Goal: Task Accomplishment & Management: Use online tool/utility

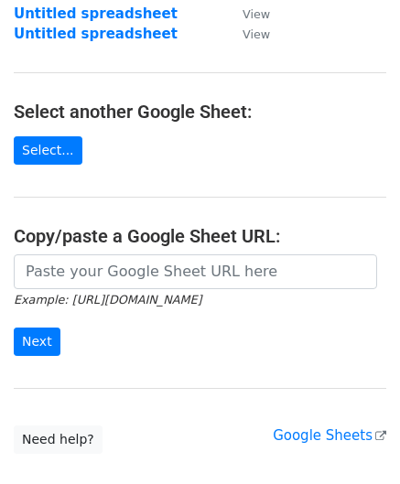
scroll to position [183, 0]
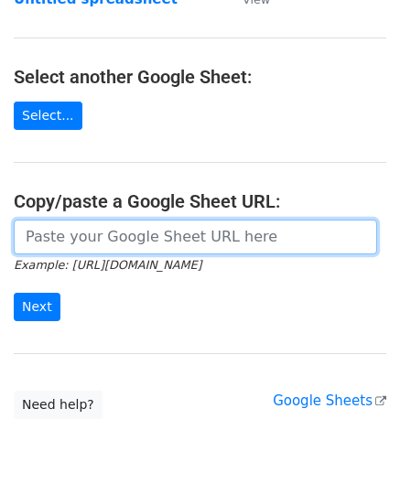
click at [73, 232] on input "url" at bounding box center [195, 237] width 363 height 35
paste input "[URL][DOMAIN_NAME]"
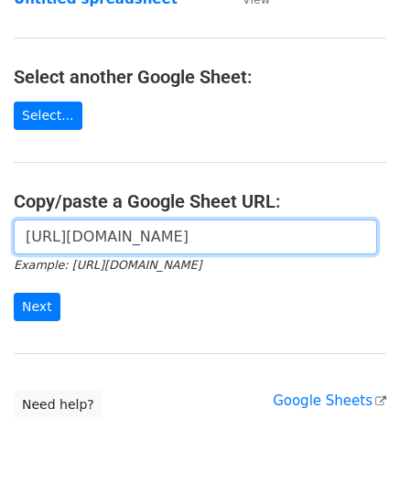
scroll to position [0, 388]
type input "[URL][DOMAIN_NAME]"
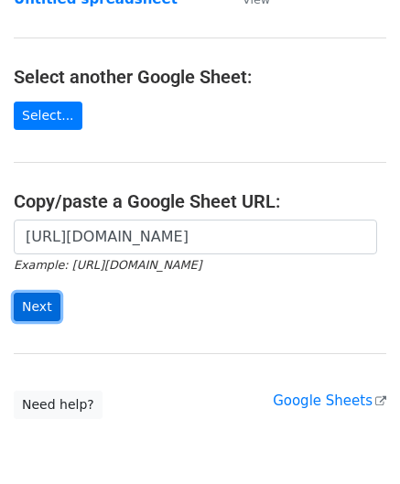
click at [50, 314] on input "Next" at bounding box center [37, 307] width 47 height 28
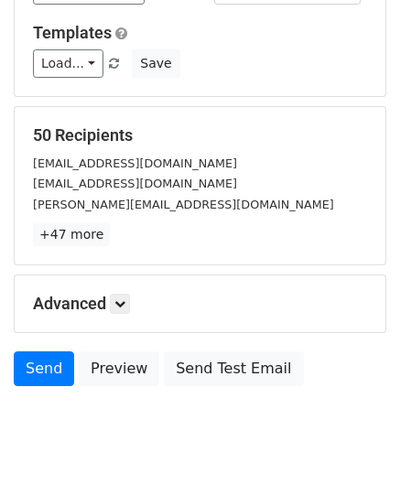
scroll to position [223, 0]
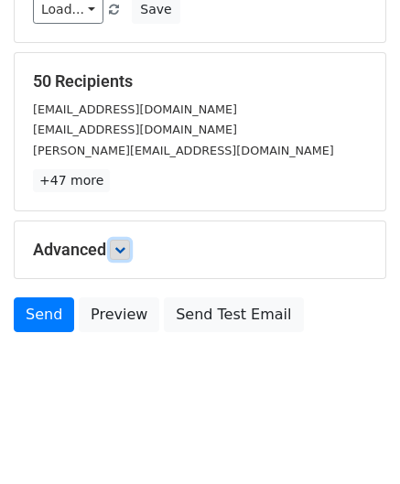
click at [123, 250] on icon at bounding box center [119, 249] width 11 height 11
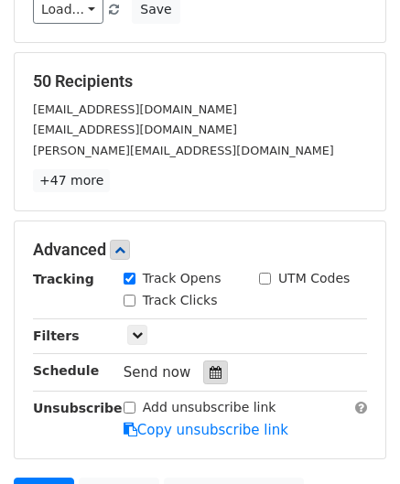
click at [210, 367] on icon at bounding box center [216, 372] width 12 height 13
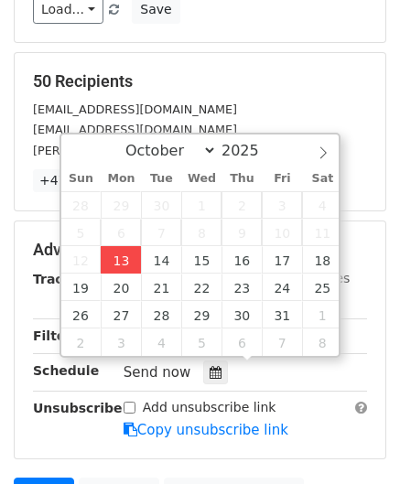
type input "[DATE] 12:00"
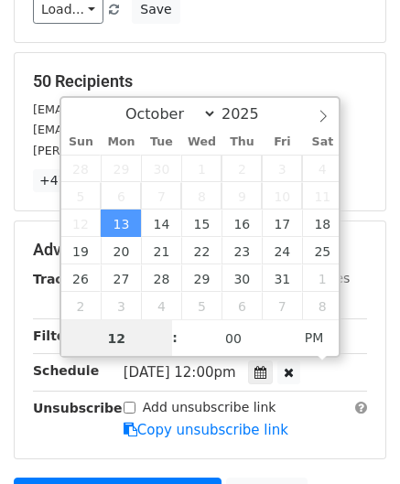
paste input "Hour"
type input "2"
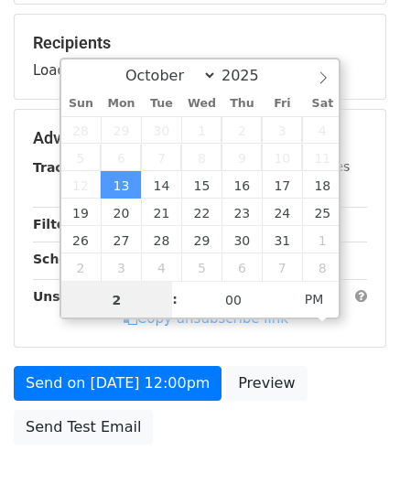
scroll to position [372, 0]
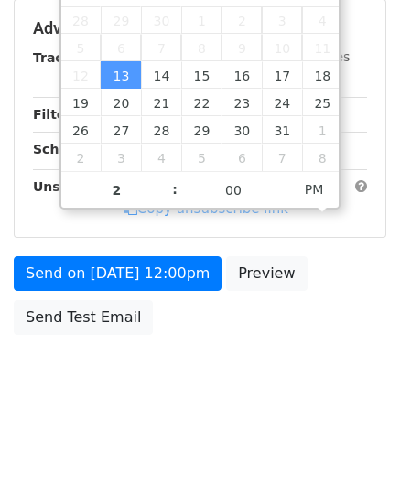
type input "[DATE] 14:00"
click at [338, 306] on div "Send on [DATE] 12:00pm Preview Send Test Email" at bounding box center [200, 300] width 400 height 88
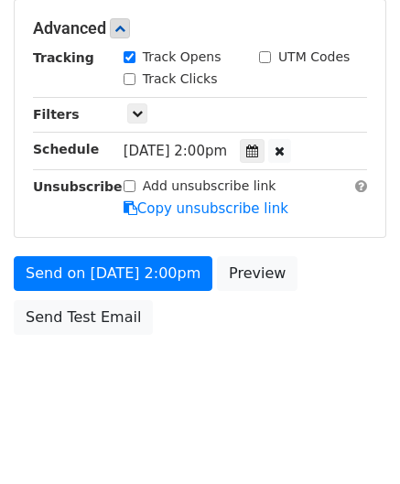
scroll to position [445, 0]
